Goal: Task Accomplishment & Management: Manage account settings

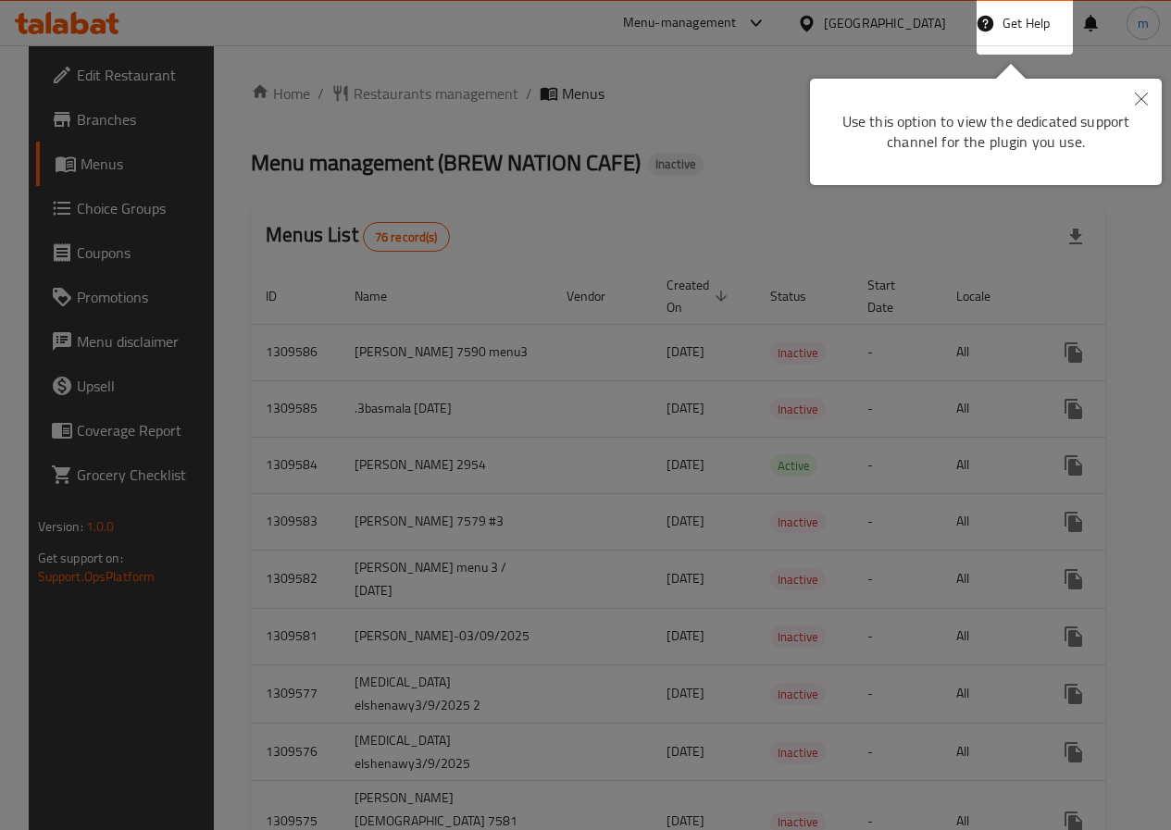
click at [1138, 100] on icon "Close" at bounding box center [1141, 99] width 13 height 13
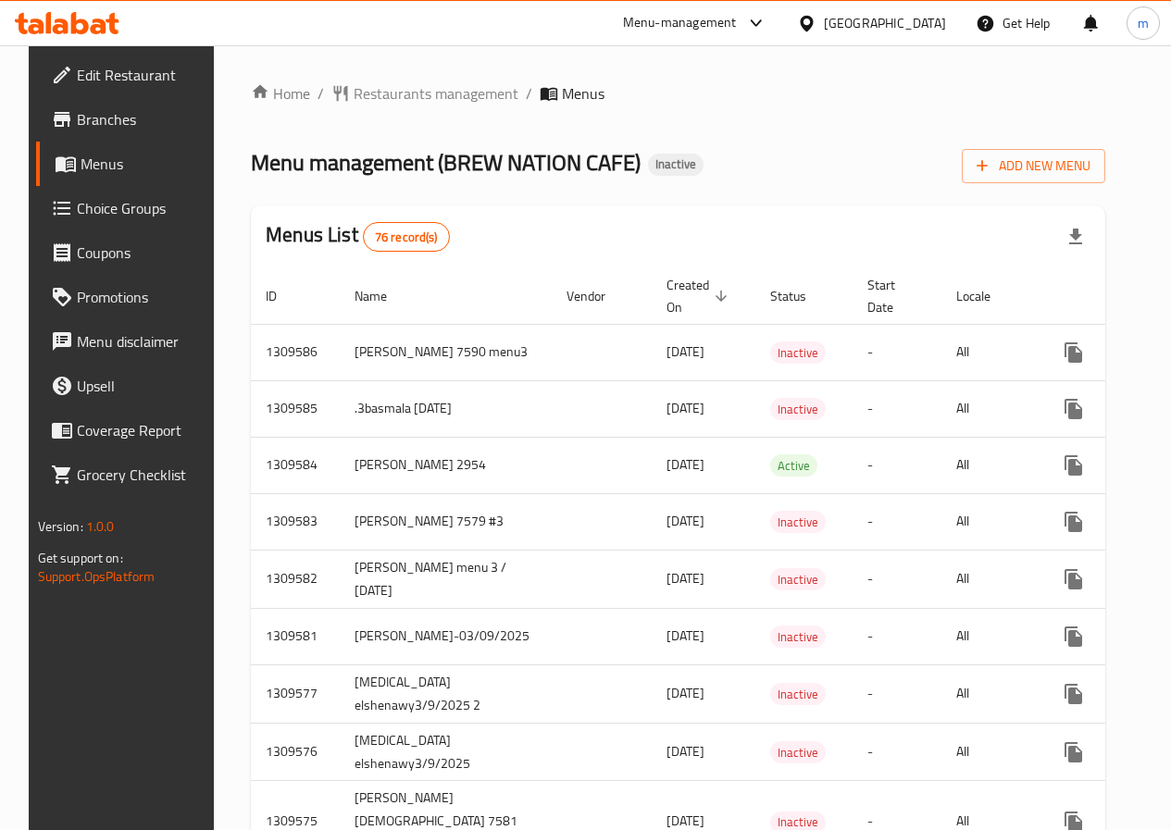
click at [89, 66] on span "Edit Restaurant" at bounding box center [143, 75] width 132 height 22
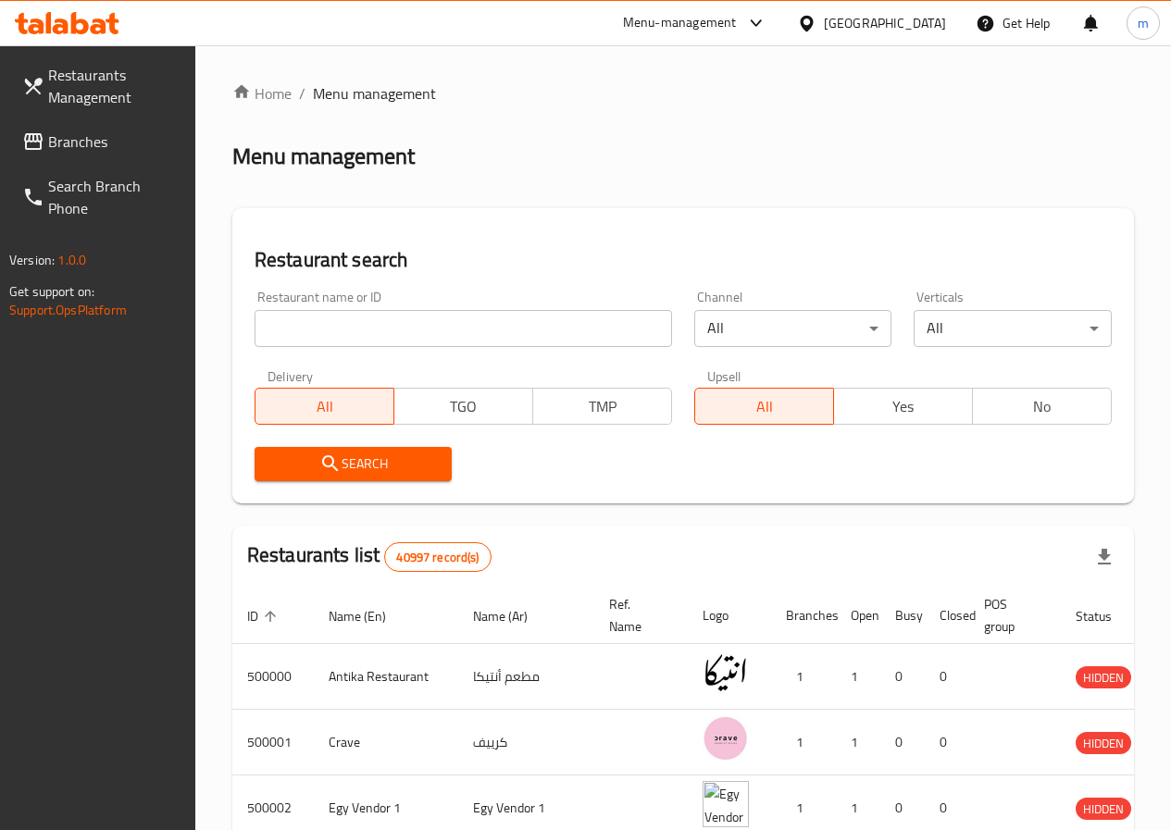
click at [317, 332] on input "search" at bounding box center [463, 328] width 417 height 37
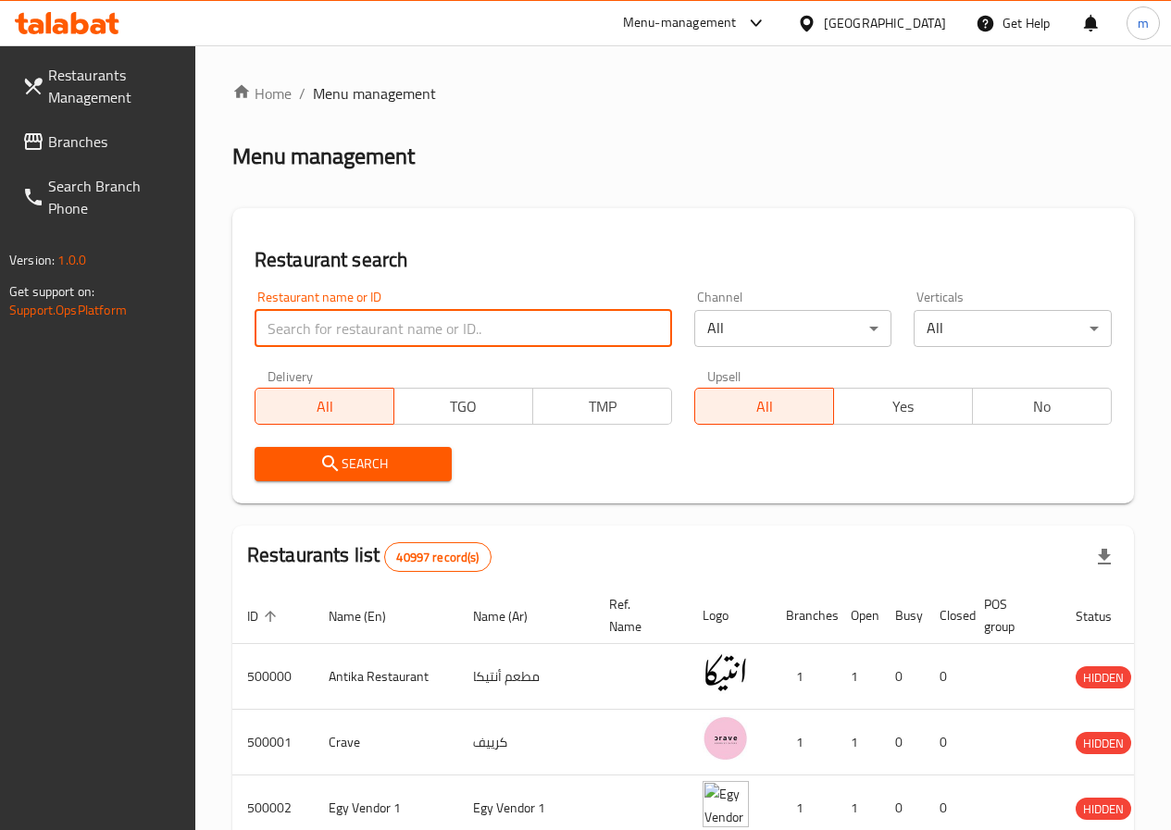
drag, startPoint x: 319, startPoint y: 332, endPoint x: 297, endPoint y: 336, distance: 22.5
click at [297, 337] on input "search" at bounding box center [463, 328] width 417 height 37
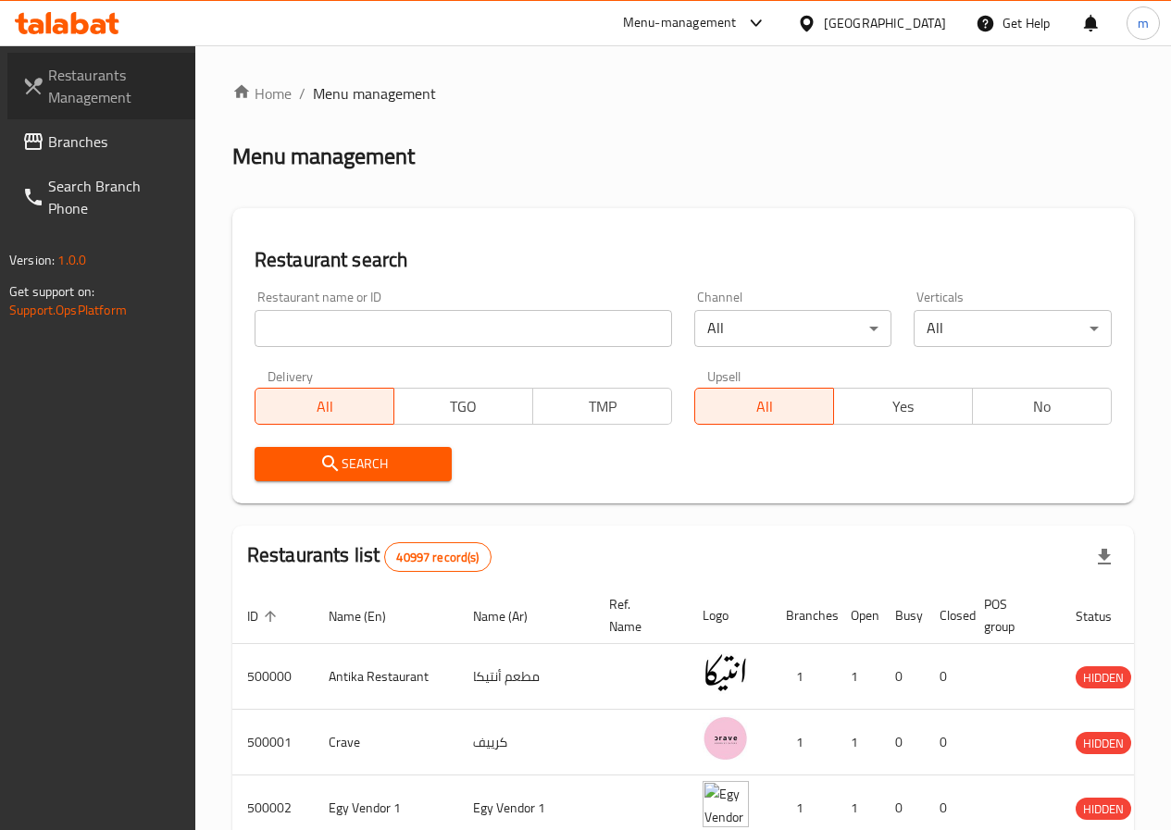
click at [84, 96] on span "Restaurants Management" at bounding box center [114, 86] width 132 height 44
